Goal: Information Seeking & Learning: Learn about a topic

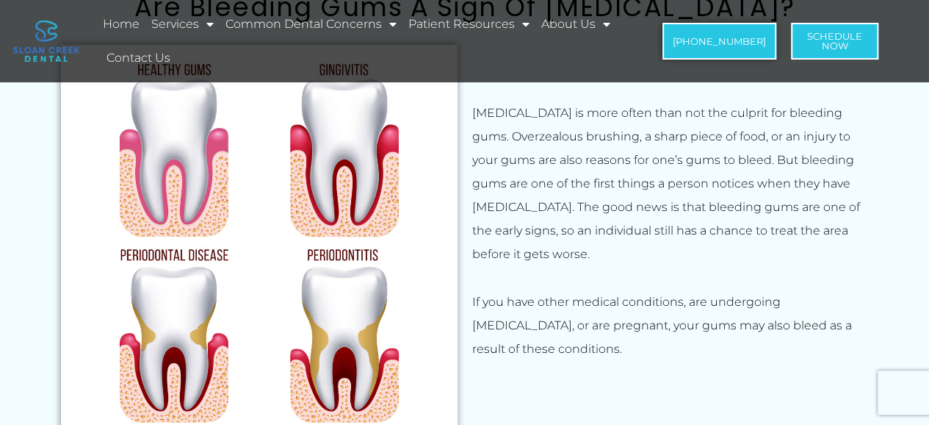
scroll to position [441, 0]
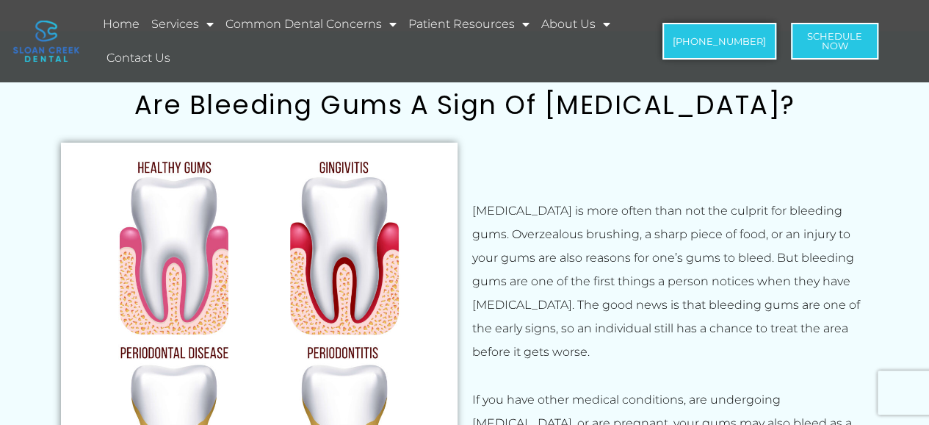
click at [646, 223] on p "[MEDICAL_DATA] is more often than not the culprit for bleeding gums. Overzealou…" at bounding box center [670, 281] width 397 height 165
click at [692, 220] on p "[MEDICAL_DATA] is more often than not the culprit for bleeding gums. Overzealou…" at bounding box center [670, 281] width 397 height 165
click at [738, 218] on p "[MEDICAL_DATA] is more often than not the culprit for bleeding gums. Overzealou…" at bounding box center [670, 281] width 397 height 165
click at [546, 225] on p "[MEDICAL_DATA] is more often than not the culprit for bleeding gums. Overzealou…" at bounding box center [670, 281] width 397 height 165
click at [690, 249] on p "[MEDICAL_DATA] is more often than not the culprit for bleeding gums. Overzealou…" at bounding box center [670, 281] width 397 height 165
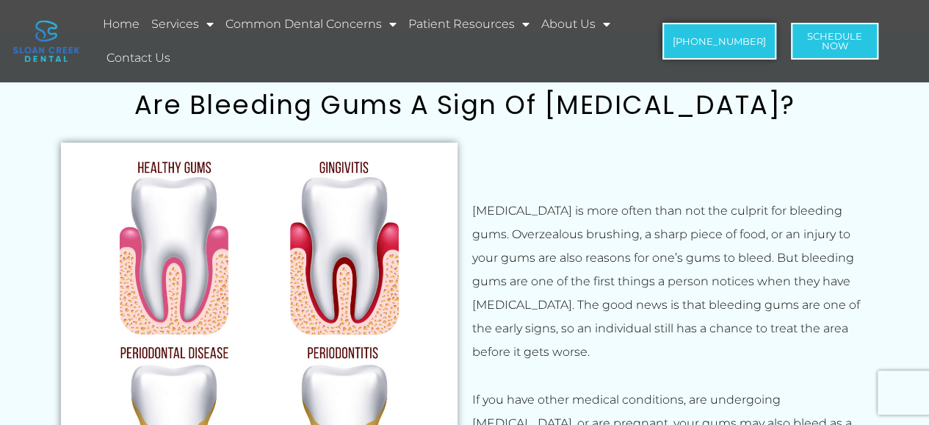
click at [511, 270] on p "[MEDICAL_DATA] is more often than not the culprit for bleeding gums. Overzealou…" at bounding box center [670, 281] width 397 height 165
click at [516, 296] on p "[MEDICAL_DATA] is more often than not the culprit for bleeding gums. Overzealou…" at bounding box center [670, 281] width 397 height 165
click at [561, 315] on p "[MEDICAL_DATA] is more often than not the culprit for bleeding gums. Overzealou…" at bounding box center [670, 281] width 397 height 165
click at [726, 320] on p "[MEDICAL_DATA] is more often than not the culprit for bleeding gums. Overzealou…" at bounding box center [670, 281] width 397 height 165
click at [765, 317] on p "[MEDICAL_DATA] is more often than not the culprit for bleeding gums. Overzealou…" at bounding box center [670, 281] width 397 height 165
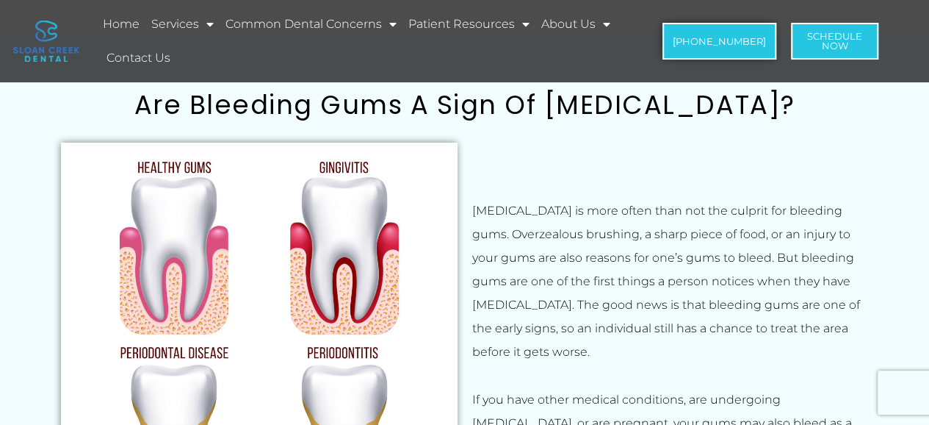
click at [552, 333] on p "[MEDICAL_DATA] is more often than not the culprit for bleeding gums. Overzealou…" at bounding box center [670, 281] width 397 height 165
click at [671, 343] on p "[MEDICAL_DATA] is more often than not the culprit for bleeding gums. Overzealou…" at bounding box center [670, 281] width 397 height 165
click at [801, 350] on p "[MEDICAL_DATA] is more often than not the culprit for bleeding gums. Overzealou…" at bounding box center [670, 281] width 397 height 165
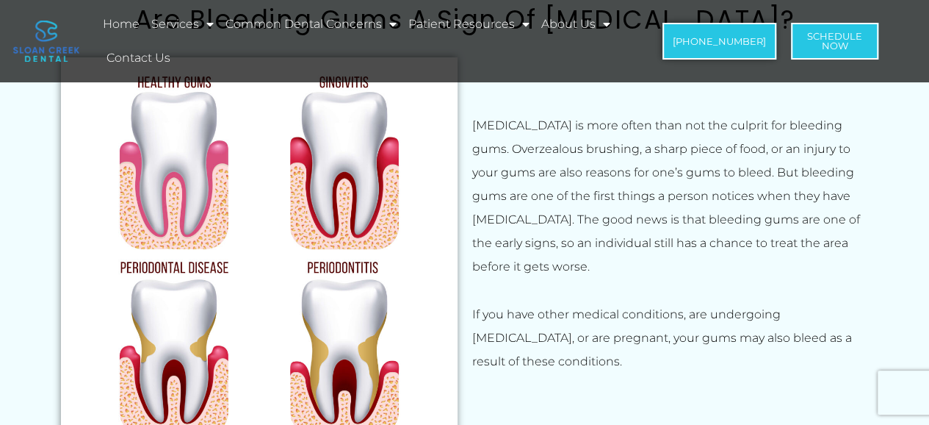
scroll to position [538, 0]
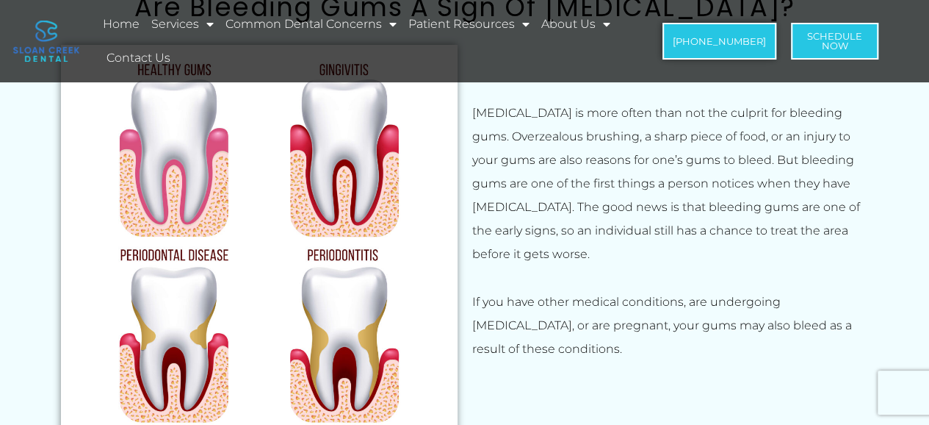
click at [555, 314] on p "If you have other medical conditions, are undergoing [MEDICAL_DATA], or are pre…" at bounding box center [670, 325] width 397 height 71
click at [830, 308] on p "If you have other medical conditions, are undergoing [MEDICAL_DATA], or are pre…" at bounding box center [670, 325] width 397 height 71
click at [507, 339] on p "If you have other medical conditions, are undergoing [MEDICAL_DATA], or are pre…" at bounding box center [670, 325] width 397 height 71
click at [621, 336] on p "If you have other medical conditions, are undergoing [MEDICAL_DATA], or are pre…" at bounding box center [670, 325] width 397 height 71
click at [768, 336] on p "If you have other medical conditions, are undergoing [MEDICAL_DATA], or are pre…" at bounding box center [670, 325] width 397 height 71
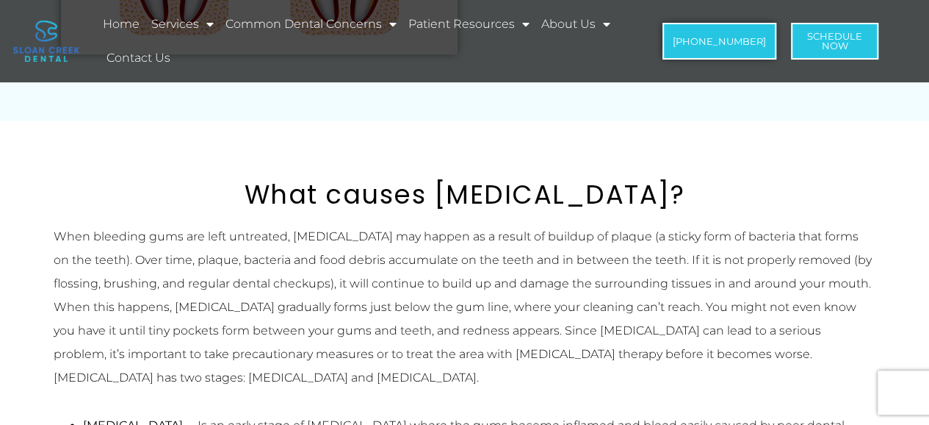
scroll to position [930, 0]
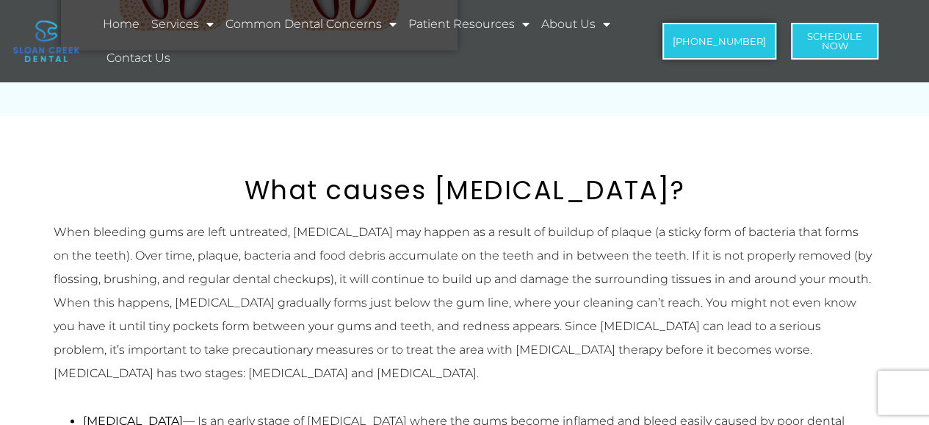
click at [269, 234] on p "When bleeding gums are left untreated, [MEDICAL_DATA] may happen as a result of…" at bounding box center [465, 302] width 823 height 165
click at [123, 258] on p "When bleeding gums are left untreated, [MEDICAL_DATA] may happen as a result of…" at bounding box center [465, 302] width 823 height 165
click at [244, 258] on p "When bleeding gums are left untreated, [MEDICAL_DATA] may happen as a result of…" at bounding box center [465, 302] width 823 height 165
click at [517, 284] on p "When bleeding gums are left untreated, [MEDICAL_DATA] may happen as a result of…" at bounding box center [465, 302] width 823 height 165
click at [60, 302] on p "When bleeding gums are left untreated, [MEDICAL_DATA] may happen as a result of…" at bounding box center [465, 302] width 823 height 165
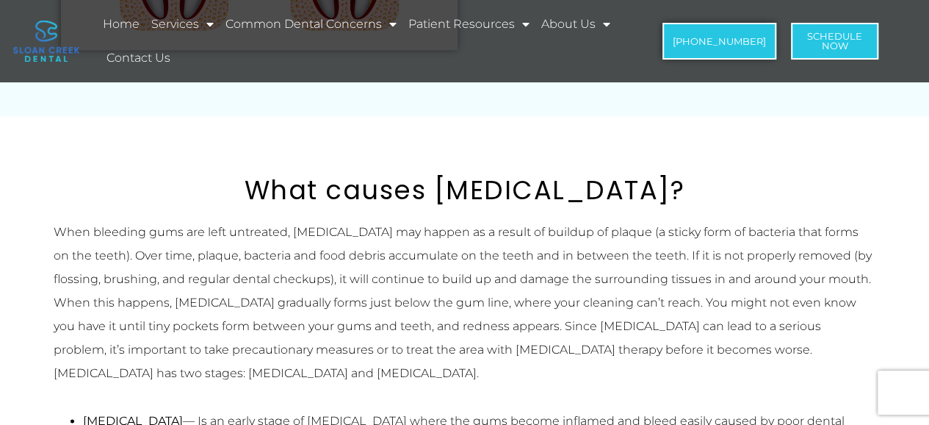
click at [112, 328] on p "When bleeding gums are left untreated, [MEDICAL_DATA] may happen as a result of…" at bounding box center [465, 302] width 823 height 165
click at [165, 326] on p "When bleeding gums are left untreated, [MEDICAL_DATA] may happen as a result of…" at bounding box center [465, 302] width 823 height 165
click at [261, 324] on p "When bleeding gums are left untreated, [MEDICAL_DATA] may happen as a result of…" at bounding box center [465, 302] width 823 height 165
click at [444, 327] on p "When bleeding gums are left untreated, [MEDICAL_DATA] may happen as a result of…" at bounding box center [465, 302] width 823 height 165
click at [520, 323] on p "When bleeding gums are left untreated, [MEDICAL_DATA] may happen as a result of…" at bounding box center [465, 302] width 823 height 165
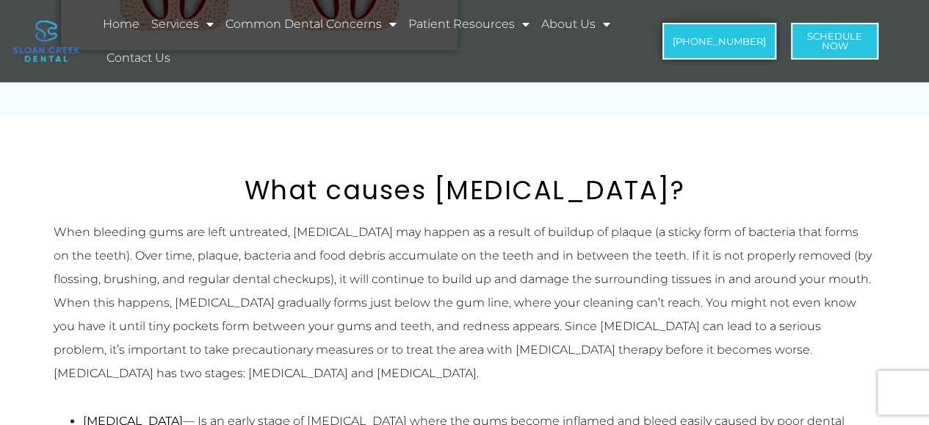
click at [591, 323] on p "When bleeding gums are left untreated, [MEDICAL_DATA] may happen as a result of…" at bounding box center [465, 302] width 823 height 165
click at [626, 322] on p "When bleeding gums are left untreated, [MEDICAL_DATA] may happen as a result of…" at bounding box center [465, 302] width 823 height 165
click at [642, 322] on p "When bleeding gums are left untreated, [MEDICAL_DATA] may happen as a result of…" at bounding box center [465, 302] width 823 height 165
click at [515, 345] on p "When bleeding gums are left untreated, [MEDICAL_DATA] may happen as a result of…" at bounding box center [465, 302] width 823 height 165
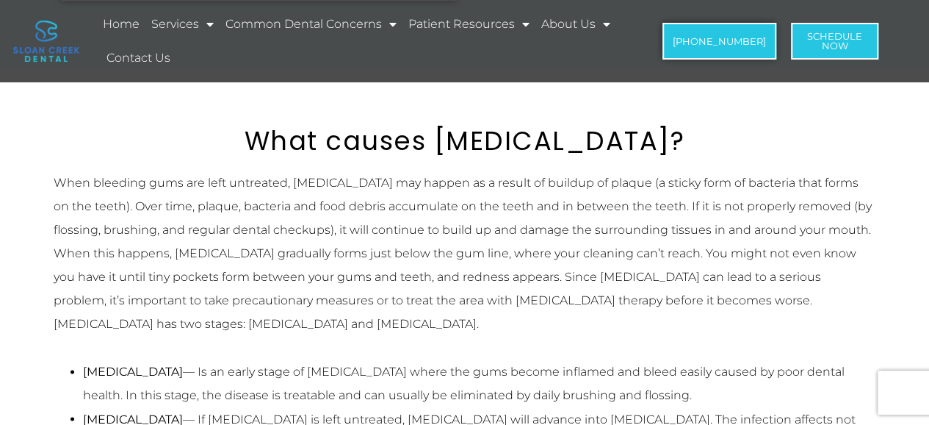
scroll to position [1028, 0]
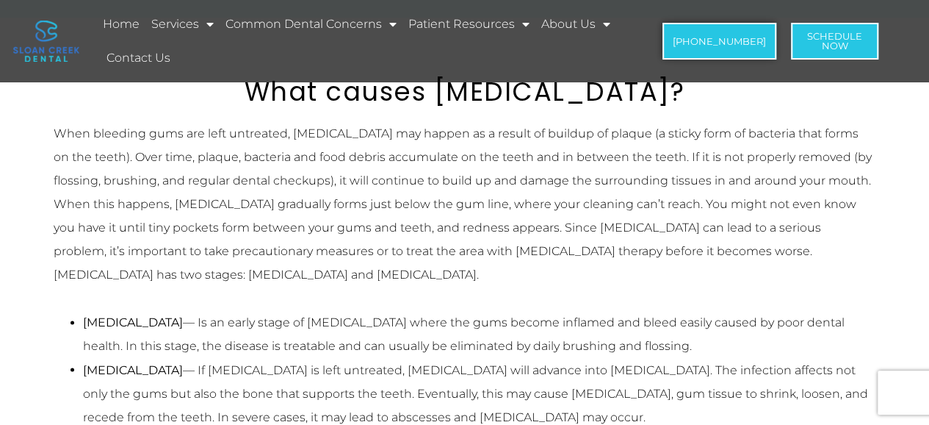
click at [514, 348] on li "[MEDICAL_DATA] — Is an early stage of [MEDICAL_DATA] where the gums become infl…" at bounding box center [479, 334] width 793 height 47
click at [533, 371] on li "[MEDICAL_DATA] — If [MEDICAL_DATA] is left untreated, [MEDICAL_DATA] will advan…" at bounding box center [479, 393] width 793 height 71
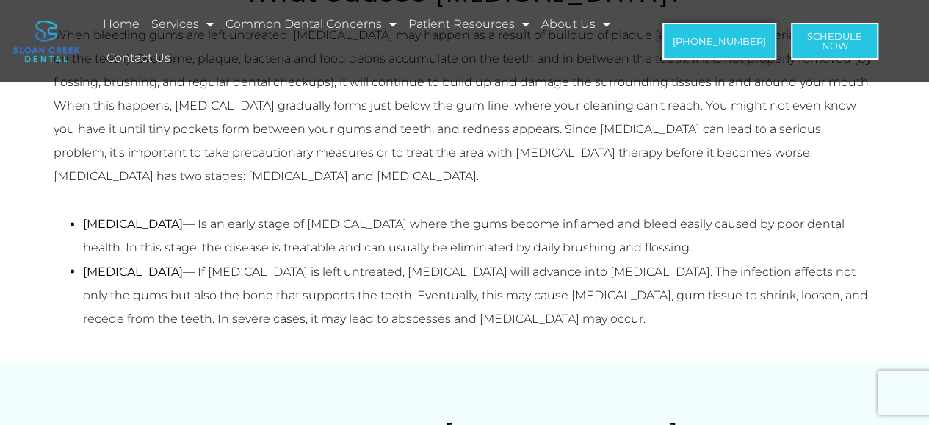
scroll to position [1175, 0]
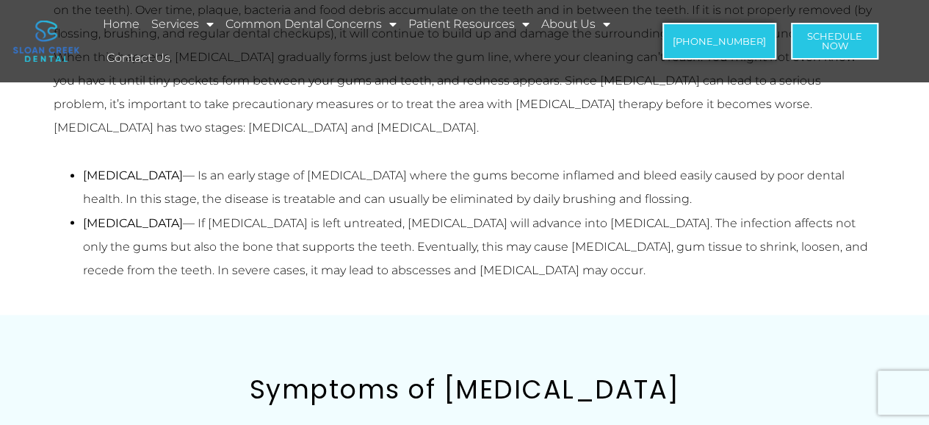
click at [436, 247] on li "[MEDICAL_DATA] — If [MEDICAL_DATA] is left untreated, [MEDICAL_DATA] will advan…" at bounding box center [479, 246] width 793 height 71
click at [508, 245] on li "[MEDICAL_DATA] — If [MEDICAL_DATA] is left untreated, [MEDICAL_DATA] will advan…" at bounding box center [479, 246] width 793 height 71
click at [623, 243] on li "[MEDICAL_DATA] — If [MEDICAL_DATA] is left untreated, [MEDICAL_DATA] will advan…" at bounding box center [479, 246] width 793 height 71
click at [685, 246] on li "[MEDICAL_DATA] — If [MEDICAL_DATA] is left untreated, [MEDICAL_DATA] will advan…" at bounding box center [479, 246] width 793 height 71
click at [730, 246] on li "[MEDICAL_DATA] — If [MEDICAL_DATA] is left untreated, [MEDICAL_DATA] will advan…" at bounding box center [479, 246] width 793 height 71
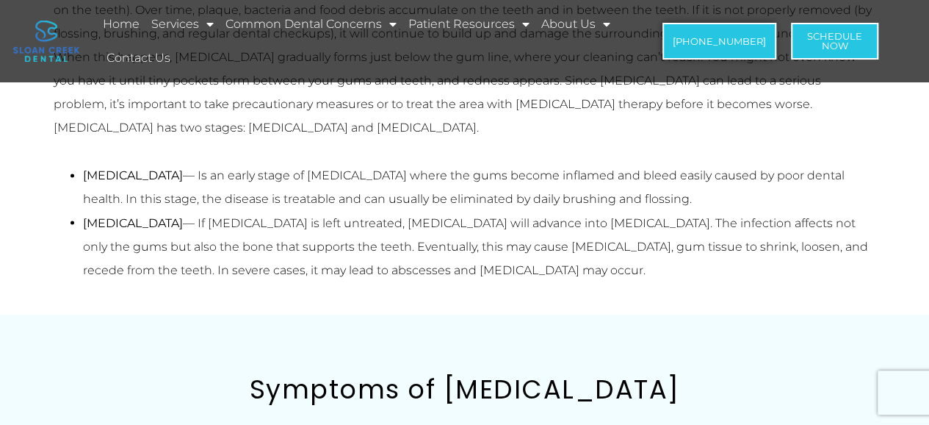
click at [169, 270] on li "[MEDICAL_DATA] — If [MEDICAL_DATA] is left untreated, [MEDICAL_DATA] will advan…" at bounding box center [479, 246] width 793 height 71
click at [241, 270] on li "[MEDICAL_DATA] — If [MEDICAL_DATA] is left untreated, [MEDICAL_DATA] will advan…" at bounding box center [479, 246] width 793 height 71
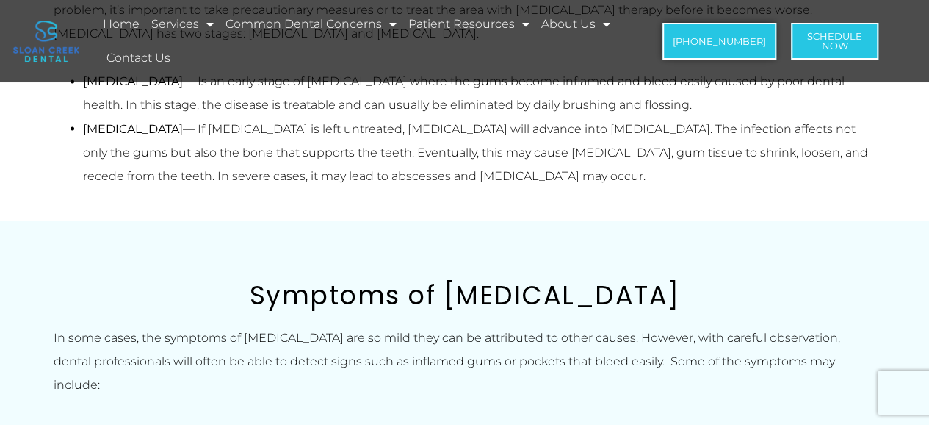
scroll to position [1273, 0]
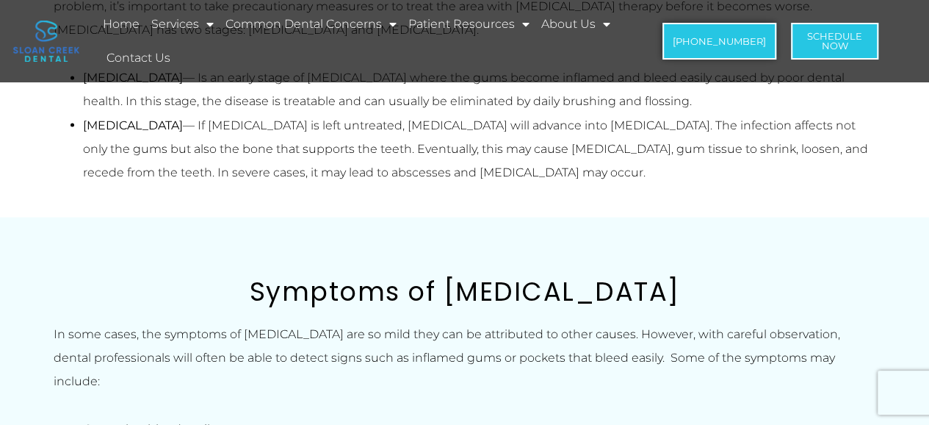
click at [562, 354] on p "In some cases, the symptoms of [MEDICAL_DATA] are so mild they can be attribute…" at bounding box center [465, 357] width 823 height 71
click at [616, 358] on p "In some cases, the symptoms of [MEDICAL_DATA] are so mild they can be attribute…" at bounding box center [465, 357] width 823 height 71
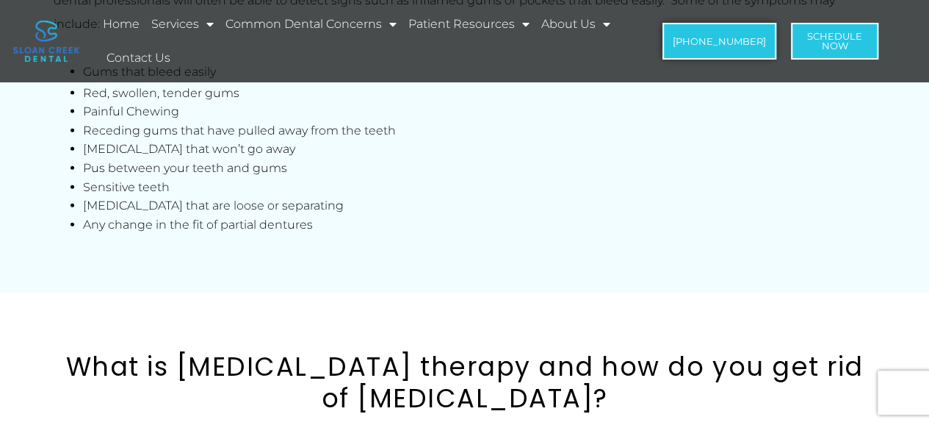
scroll to position [1664, 0]
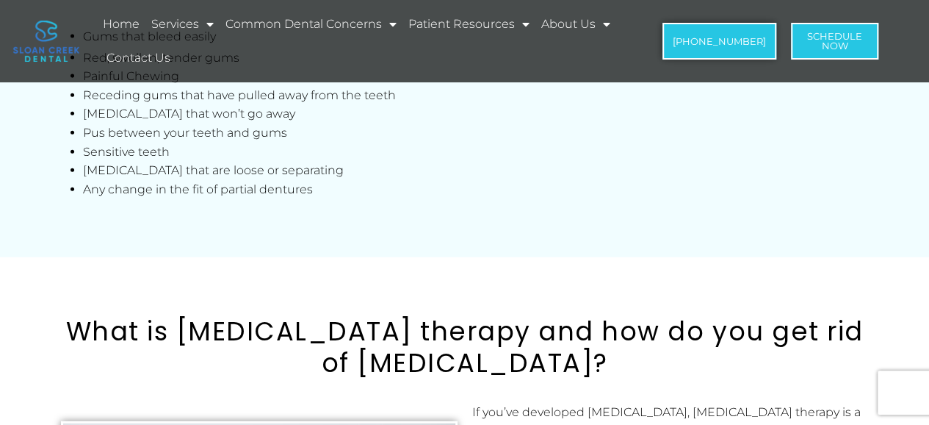
click at [311, 328] on h2 "What is [MEDICAL_DATA] therapy and how do you get rid of [MEDICAL_DATA]?" at bounding box center [465, 347] width 823 height 62
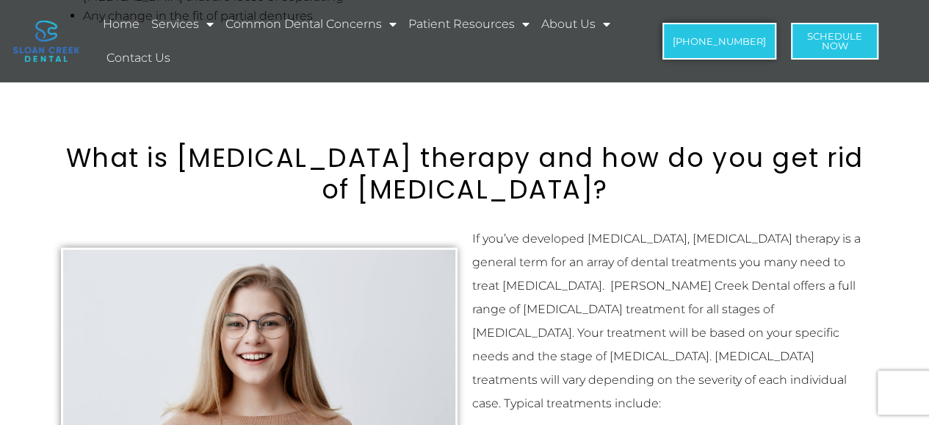
scroll to position [1860, 0]
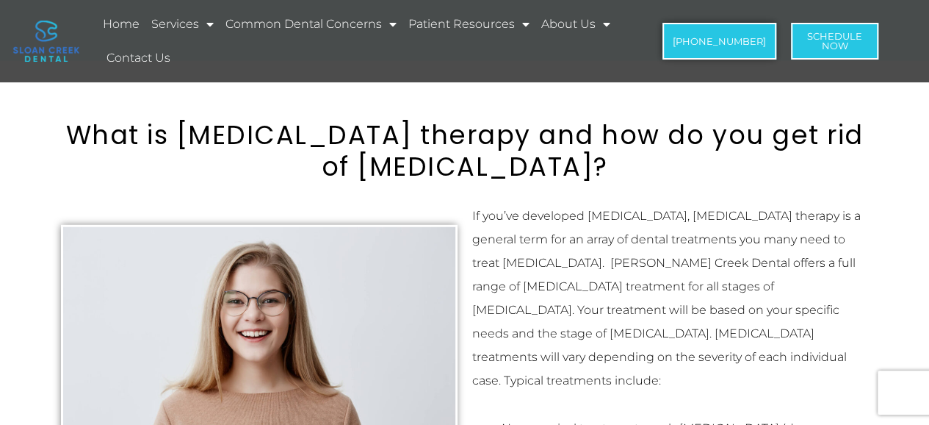
click at [520, 219] on p "If you’ve developed [MEDICAL_DATA], [MEDICAL_DATA] therapy is a general term fo…" at bounding box center [670, 298] width 397 height 188
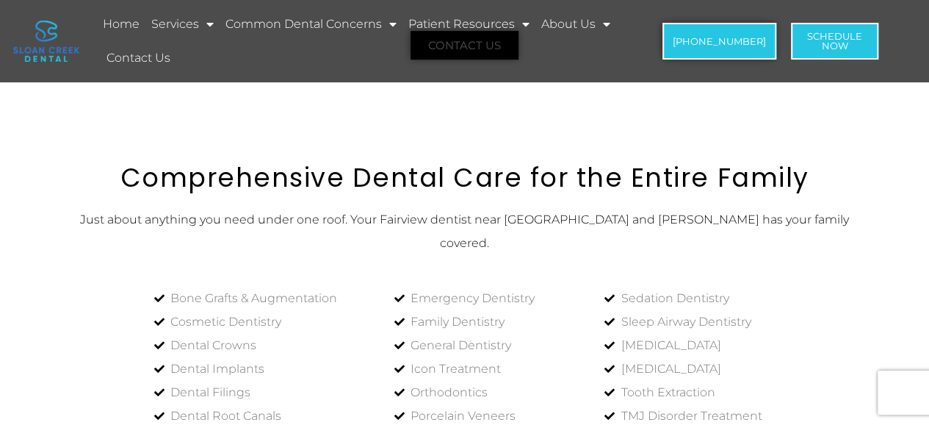
scroll to position [3232, 0]
